Goal: Complete application form

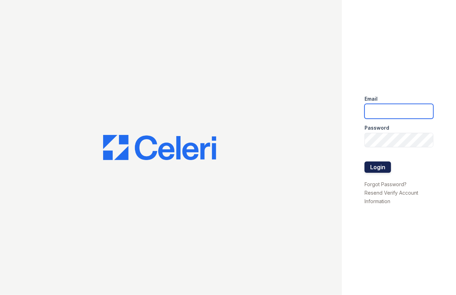
type input "[EMAIL_ADDRESS][DOMAIN_NAME]"
click at [378, 165] on button "Login" at bounding box center [378, 167] width 27 height 11
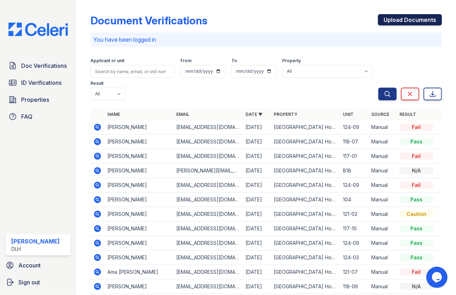
click at [385, 14] on link "Upload Documents" at bounding box center [410, 19] width 64 height 11
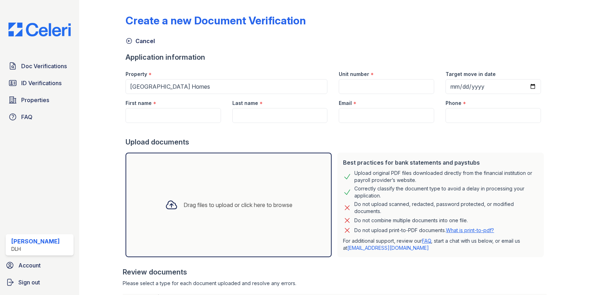
scroll to position [73, 0]
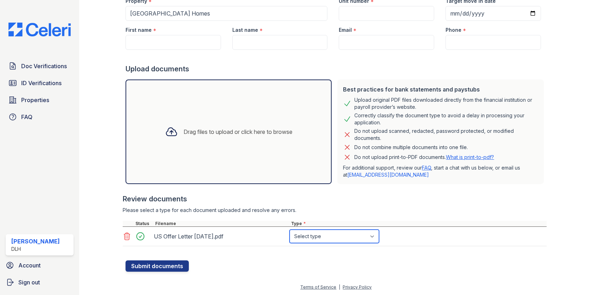
click at [314, 233] on select "Select type Paystub Bank Statement Offer Letter Tax Documents Benefit Award Let…" at bounding box center [334, 236] width 89 height 13
select select "offer_letter"
click at [290, 230] on select "Select type Paystub Bank Statement Offer Letter Tax Documents Benefit Award Let…" at bounding box center [334, 236] width 89 height 13
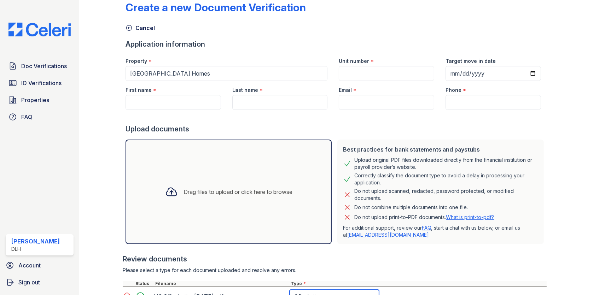
scroll to position [0, 0]
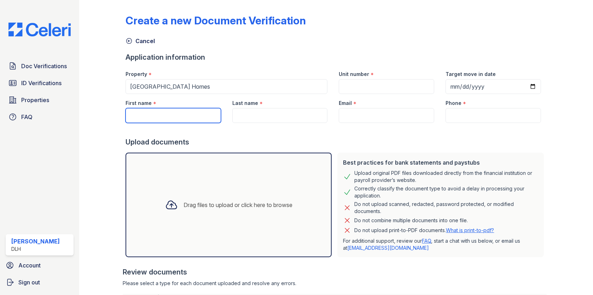
click at [171, 118] on input "First name" at bounding box center [173, 115] width 95 height 15
type input "Benjamin"
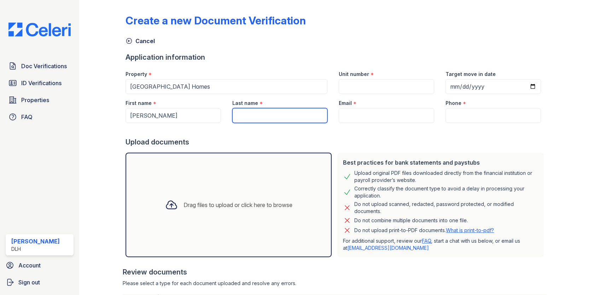
click at [245, 113] on input "Last name" at bounding box center [279, 115] width 95 height 15
type input "Foster"
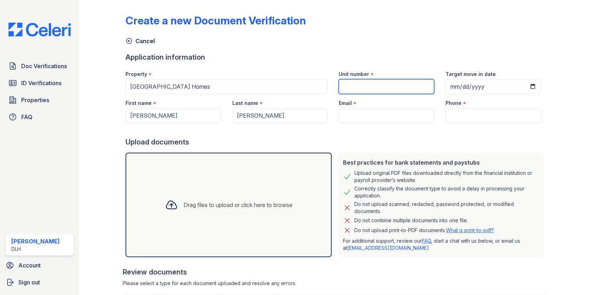
click at [347, 82] on input "Unit number" at bounding box center [386, 86] width 95 height 15
type input "118-07"
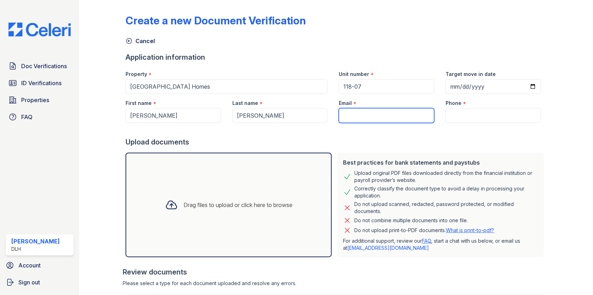
click at [349, 115] on input "Email" at bounding box center [386, 115] width 95 height 15
paste input "benjamin121099@gmail.com"
type input "benjamin121099@gmail.com"
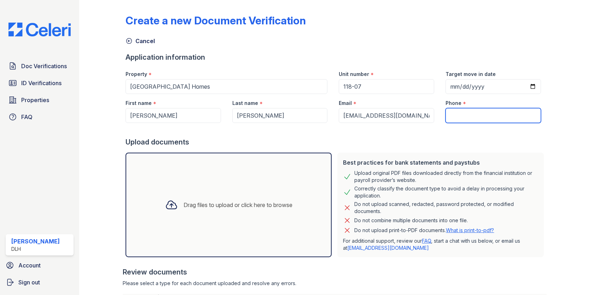
click at [456, 112] on input "Phone" at bounding box center [492, 115] width 95 height 15
paste input "(315) 608-1973"
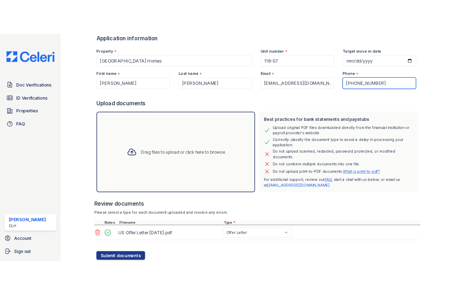
scroll to position [73, 0]
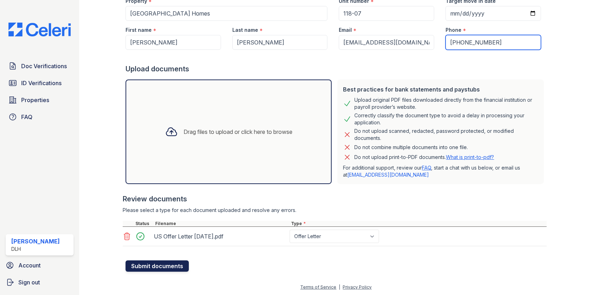
type input "(315) 608-1973"
click at [167, 266] on button "Submit documents" at bounding box center [157, 266] width 63 height 11
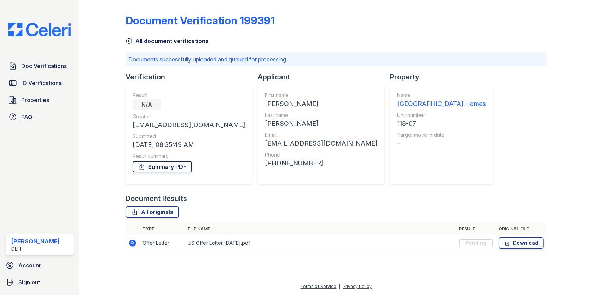
click at [167, 170] on link "Summary PDF" at bounding box center [162, 166] width 59 height 11
